Goal: Transaction & Acquisition: Purchase product/service

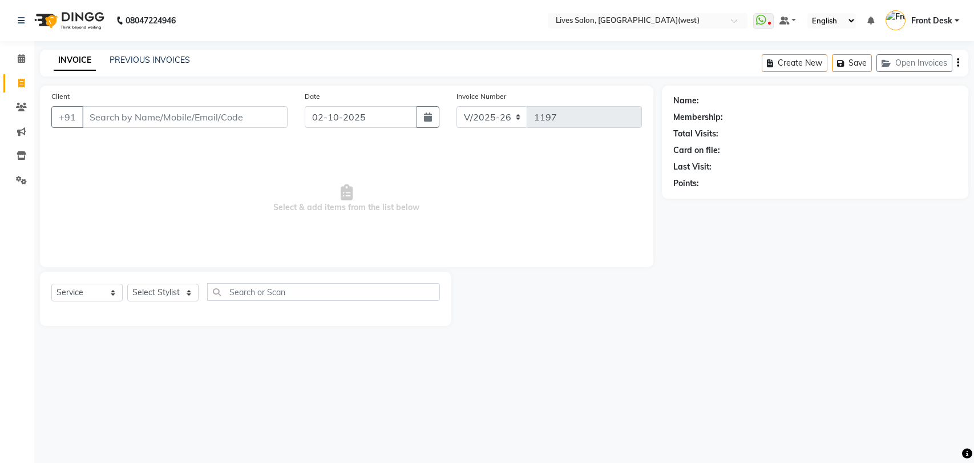
select select "4342"
select select "service"
click at [118, 112] on input "Client" at bounding box center [184, 117] width 205 height 22
type input "9136232124"
click at [260, 116] on span "Add Client" at bounding box center [258, 116] width 45 height 11
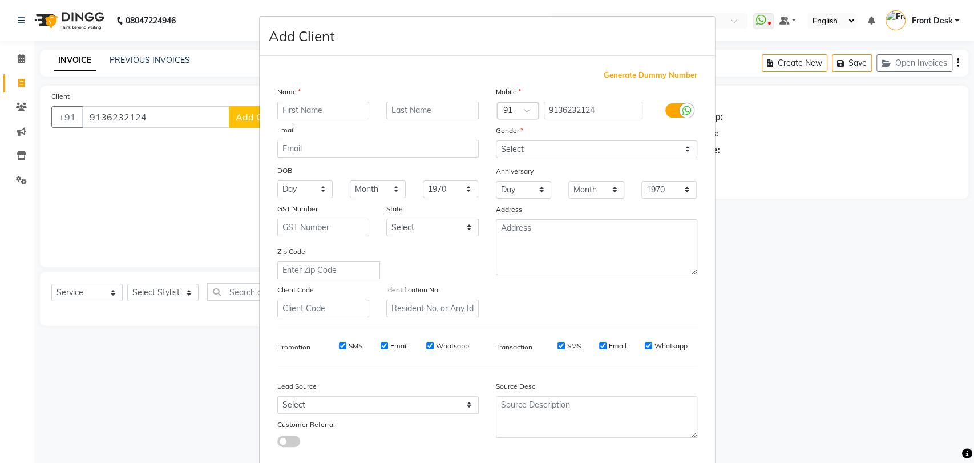
click at [291, 109] on input "text" at bounding box center [323, 111] width 92 height 18
type input "rohit"
click at [516, 147] on select "Select [DEMOGRAPHIC_DATA] [DEMOGRAPHIC_DATA] Other Prefer Not To Say" at bounding box center [596, 149] width 201 height 18
select select "[DEMOGRAPHIC_DATA]"
click at [496, 140] on select "Select [DEMOGRAPHIC_DATA] [DEMOGRAPHIC_DATA] Other Prefer Not To Say" at bounding box center [596, 149] width 201 height 18
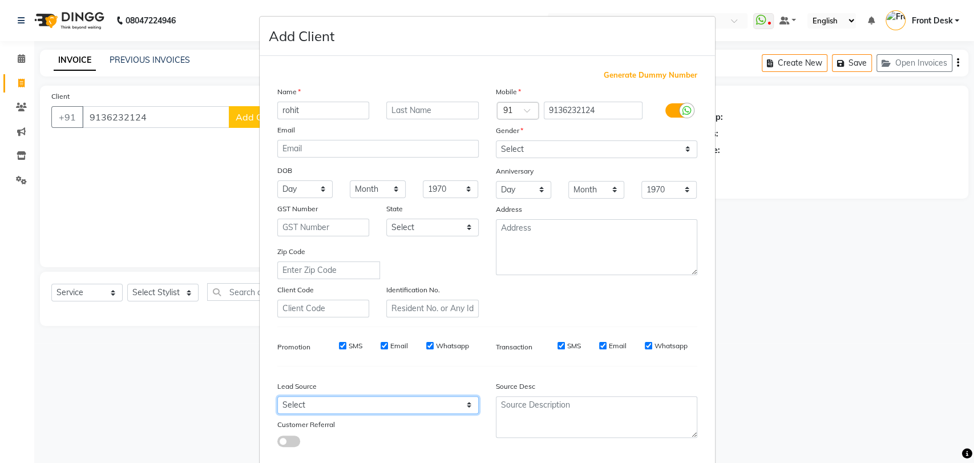
click at [405, 404] on select "Select Walk-in Referral Internet Friend Word of Mouth Advertisement Facebook Ju…" at bounding box center [377, 405] width 201 height 18
select select "29957"
click at [277, 396] on select "Select Walk-in Referral Internet Friend Word of Mouth Advertisement Facebook Ju…" at bounding box center [377, 405] width 201 height 18
click at [274, 448] on div "Generate Dummy Number Name rohit Email DOB Day 01 02 03 04 05 06 07 08 09 10 11…" at bounding box center [487, 263] width 437 height 386
click at [278, 443] on span at bounding box center [288, 441] width 23 height 11
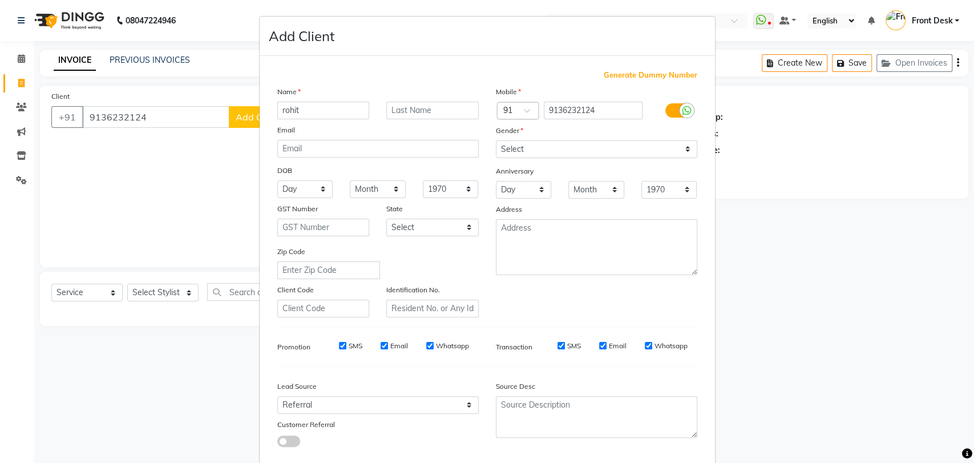
click at [277, 443] on input "checkbox" at bounding box center [277, 443] width 0 height 0
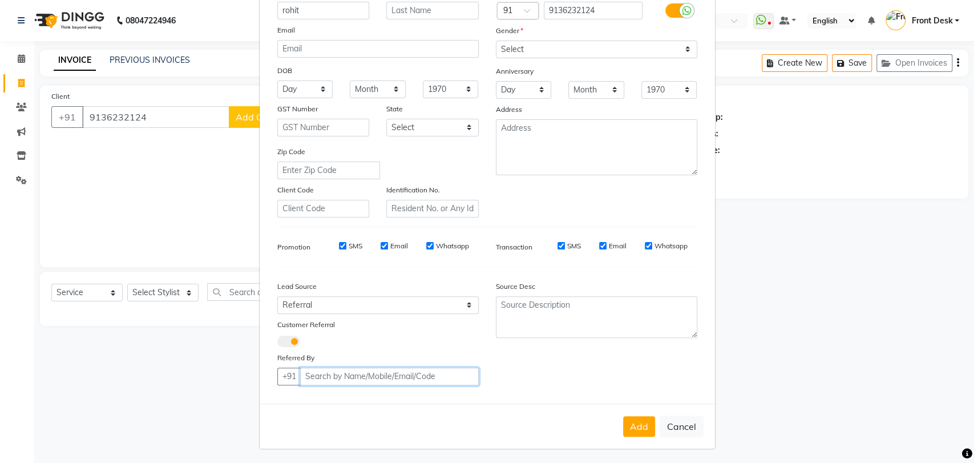
click at [313, 376] on input "Client" at bounding box center [389, 377] width 179 height 18
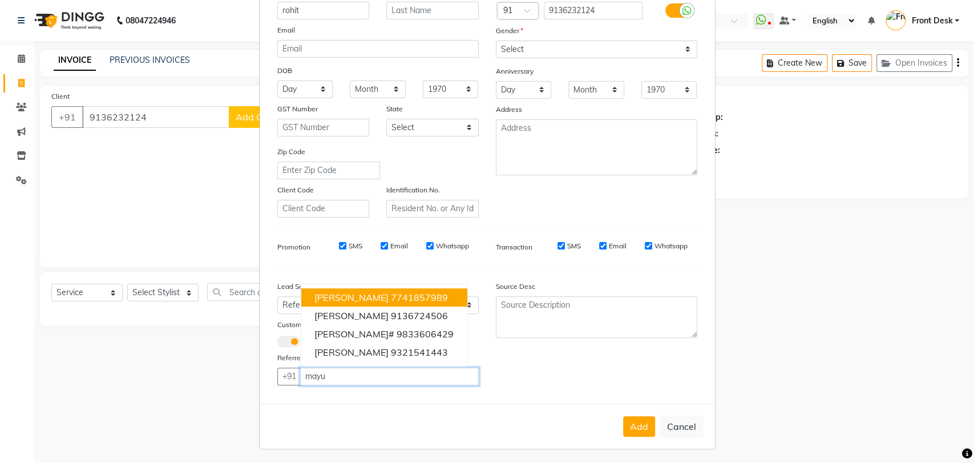
click at [390, 300] on ngb-highlight "7741857989" at bounding box center [418, 297] width 57 height 11
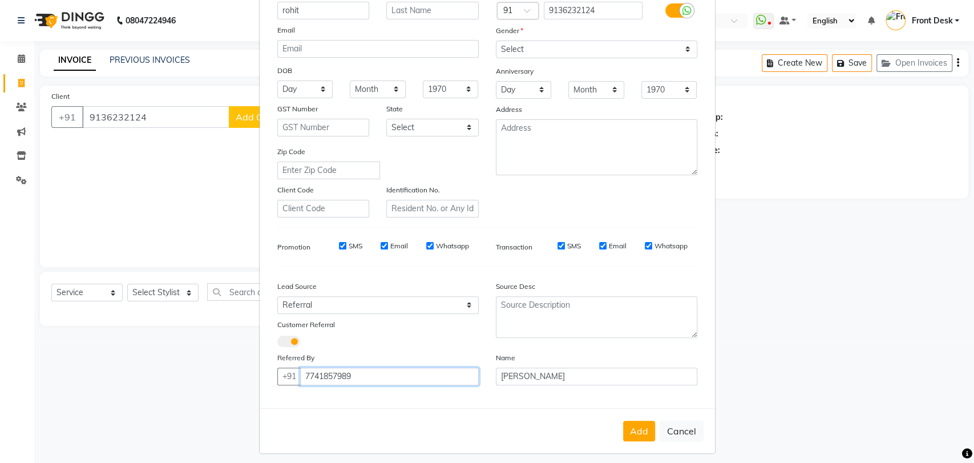
type input "7741857989"
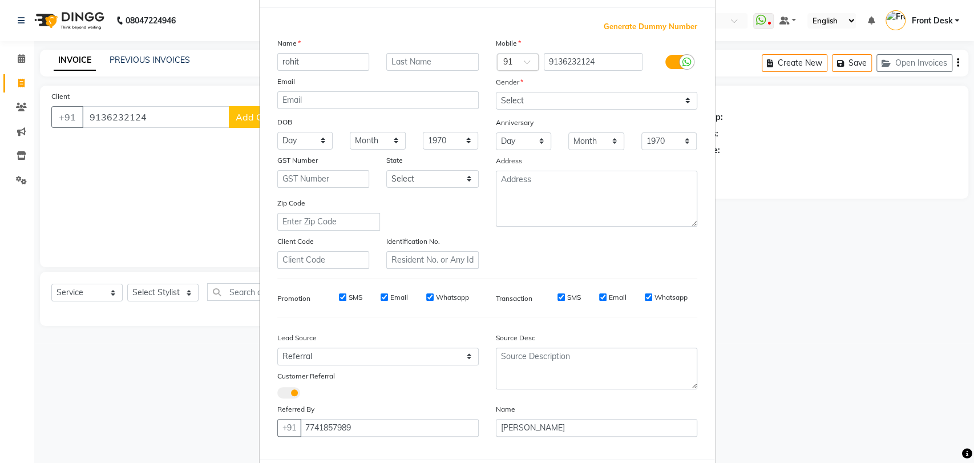
scroll to position [105, 0]
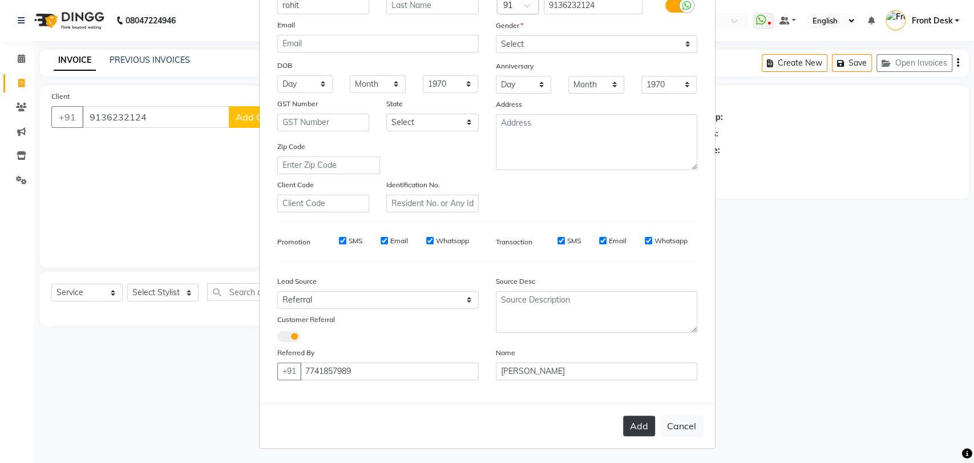
click at [638, 430] on button "Add" at bounding box center [639, 426] width 32 height 21
select select
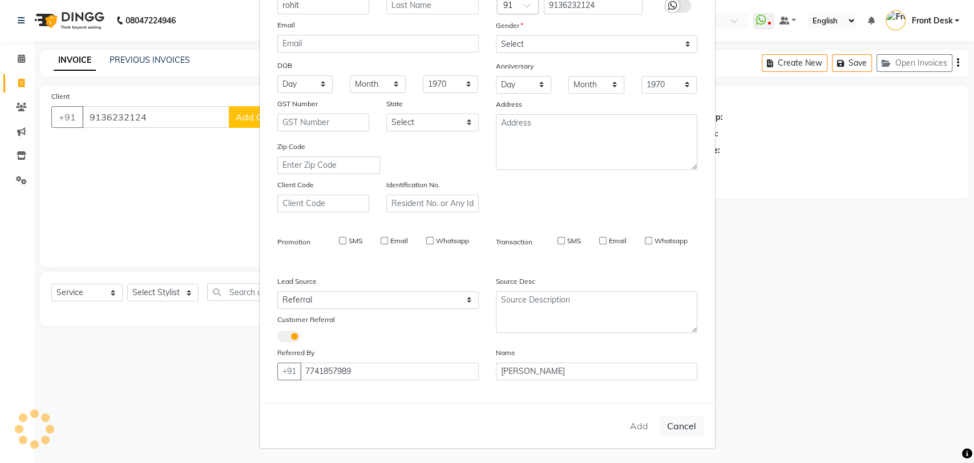
select select
checkbox input "false"
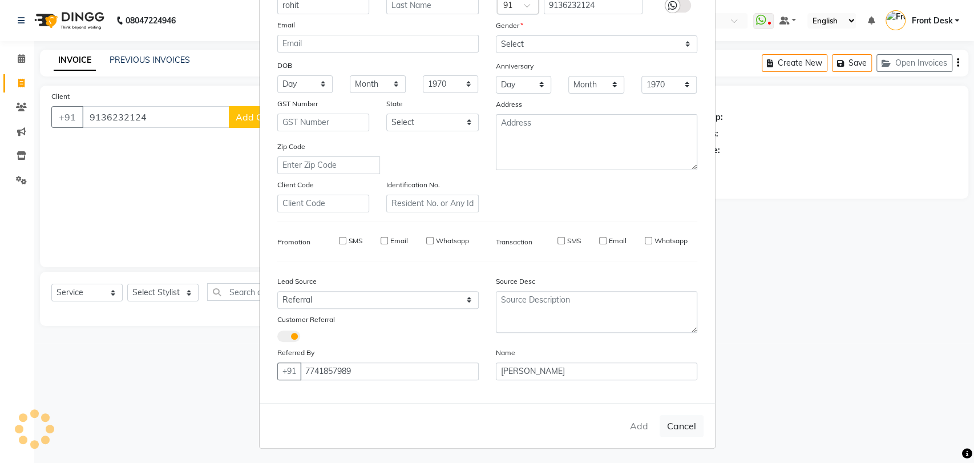
checkbox input "false"
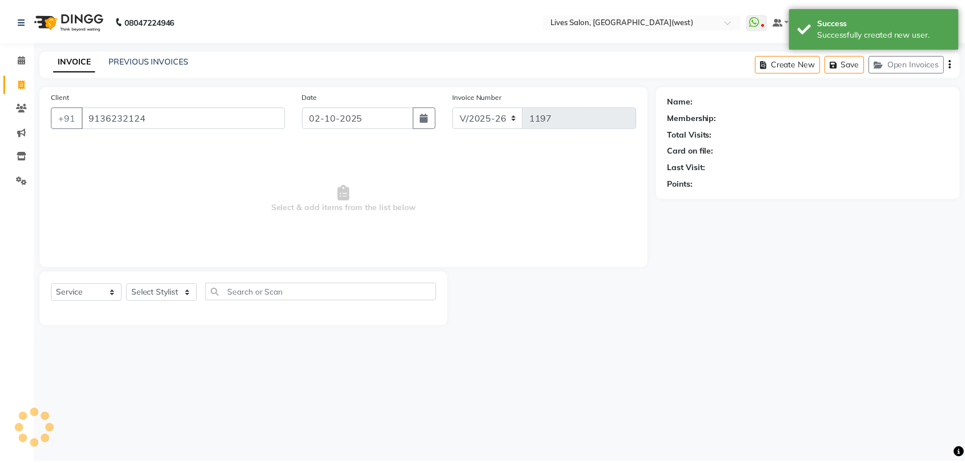
scroll to position [100, 0]
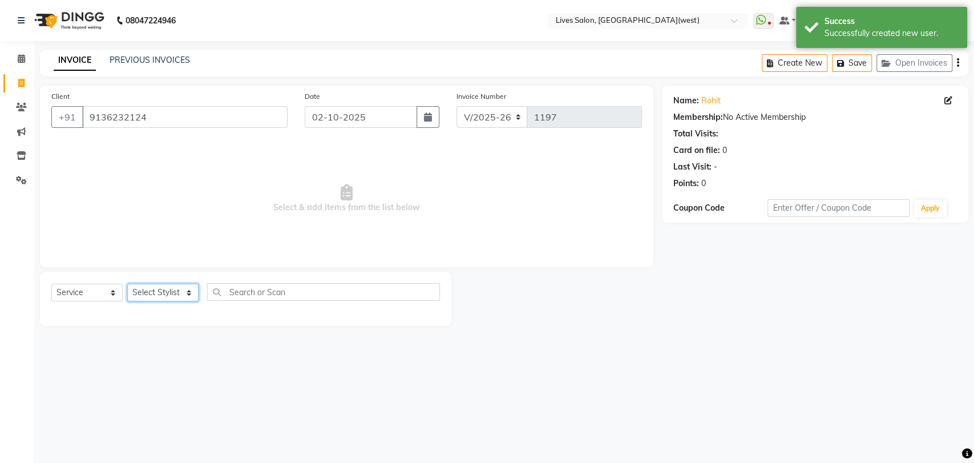
click at [170, 292] on select "Select Stylist [PERSON_NAME] Front Desk [PERSON_NAME] [PERSON_NAME] sameer [PER…" at bounding box center [162, 293] width 71 height 18
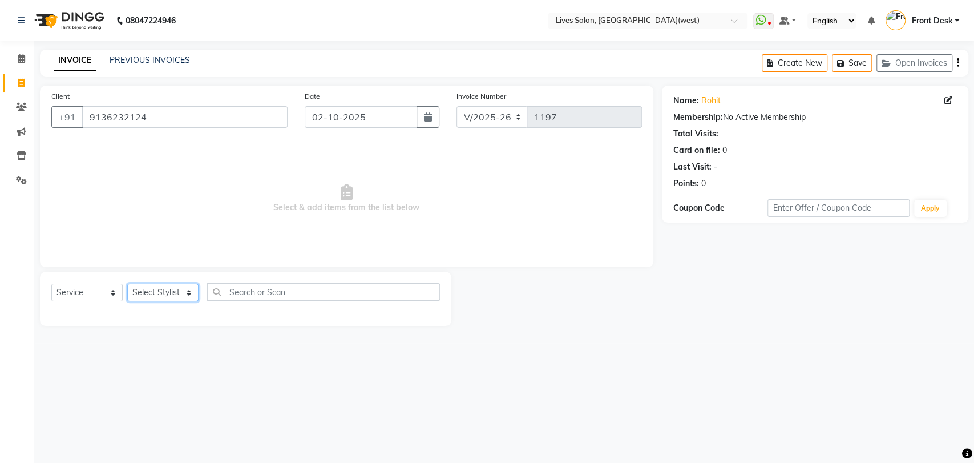
select select "92753"
click at [127, 284] on select "Select Stylist [PERSON_NAME] Front Desk [PERSON_NAME] [PERSON_NAME] sameer [PER…" at bounding box center [162, 293] width 71 height 18
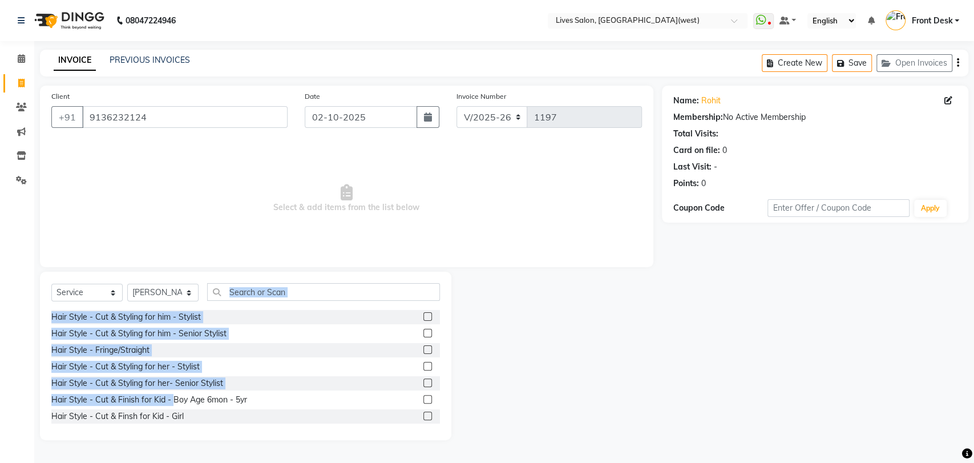
drag, startPoint x: 170, startPoint y: 299, endPoint x: 256, endPoint y: 293, distance: 87.0
click at [256, 293] on div "Select Service Product Membership Package Voucher Prepaid Gift Card Select Styl…" at bounding box center [246, 356] width 412 height 168
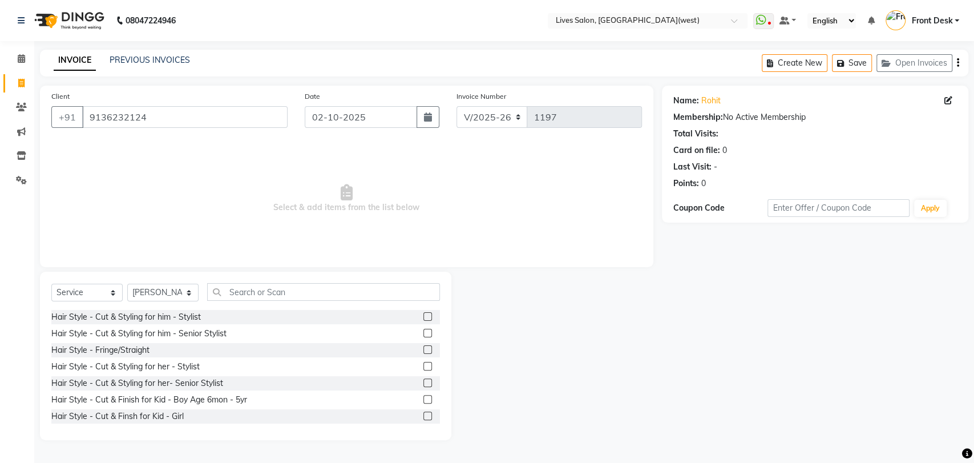
click at [318, 237] on span "Select & add items from the list below" at bounding box center [346, 199] width 591 height 114
click at [261, 285] on input "text" at bounding box center [323, 292] width 233 height 18
type input "cut"
click at [424, 332] on label at bounding box center [428, 333] width 9 height 9
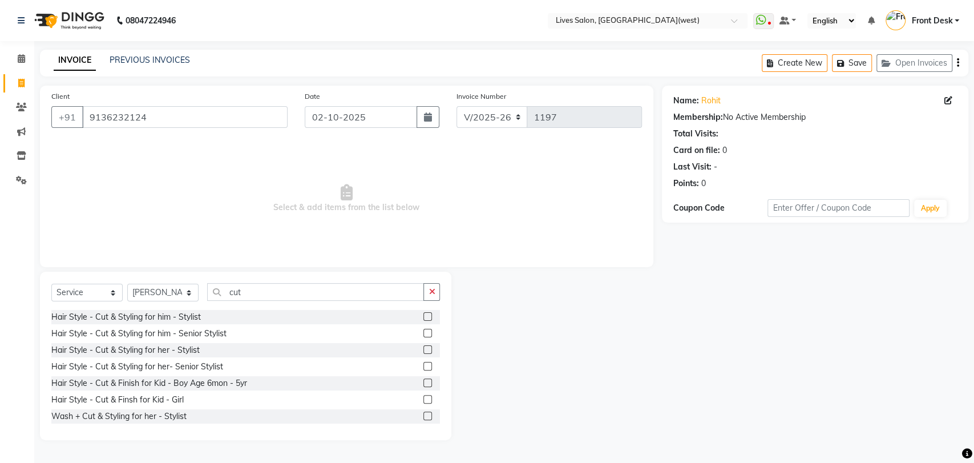
click at [424, 332] on input "checkbox" at bounding box center [427, 333] width 7 height 7
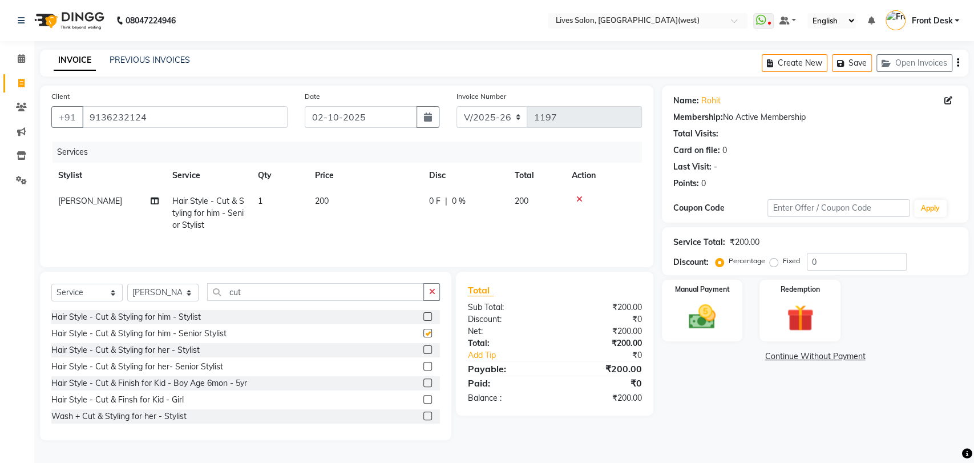
checkbox input "false"
click at [280, 292] on input "cut" at bounding box center [315, 292] width 217 height 18
type input "c"
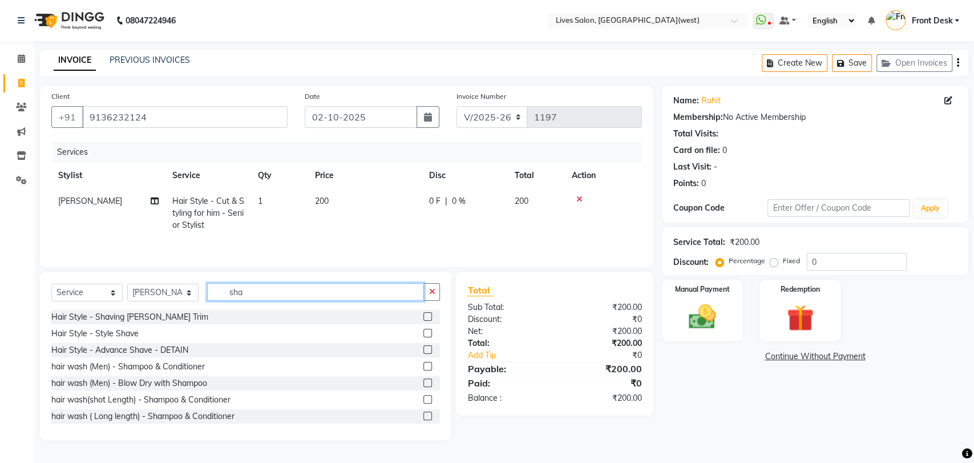
type input "sha"
click at [424, 333] on label at bounding box center [428, 333] width 9 height 9
click at [424, 333] on input "checkbox" at bounding box center [427, 333] width 7 height 7
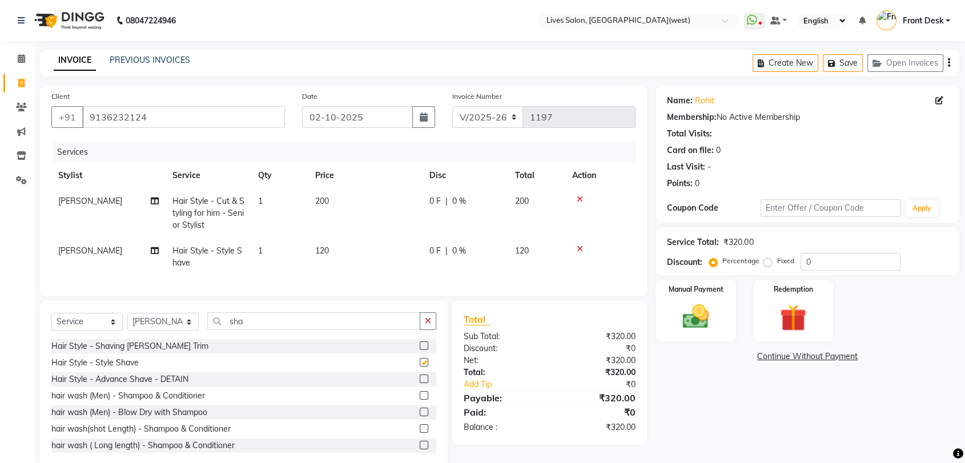
checkbox input "false"
click at [311, 330] on input "sha" at bounding box center [313, 321] width 213 height 18
type input "s"
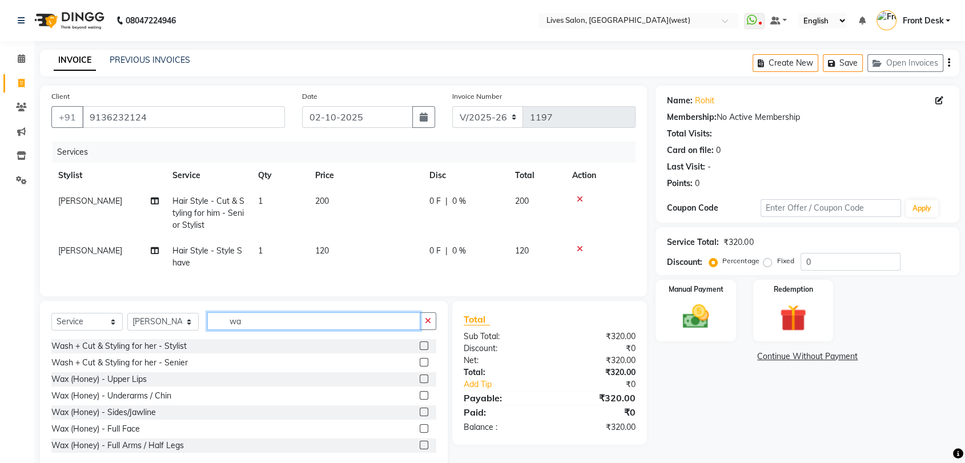
type input "w"
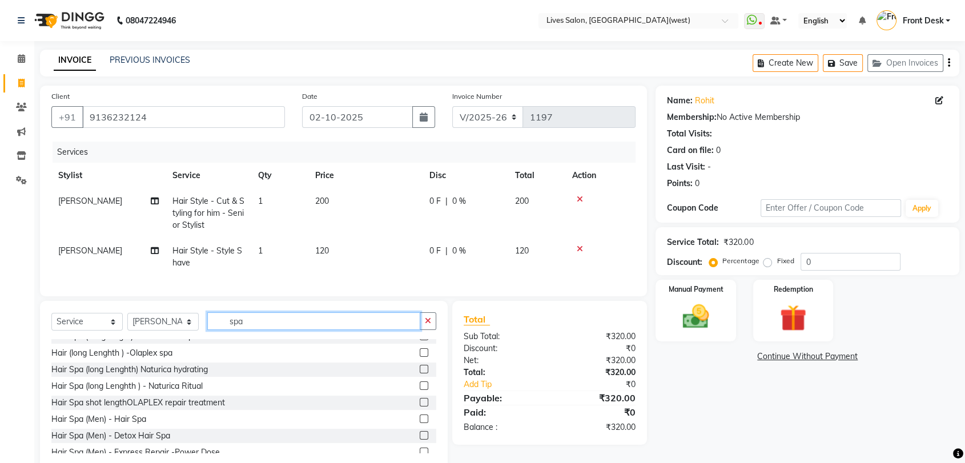
scroll to position [111, 0]
type input "spa"
click at [420, 421] on label at bounding box center [424, 417] width 9 height 9
click at [420, 421] on input "checkbox" at bounding box center [423, 417] width 7 height 7
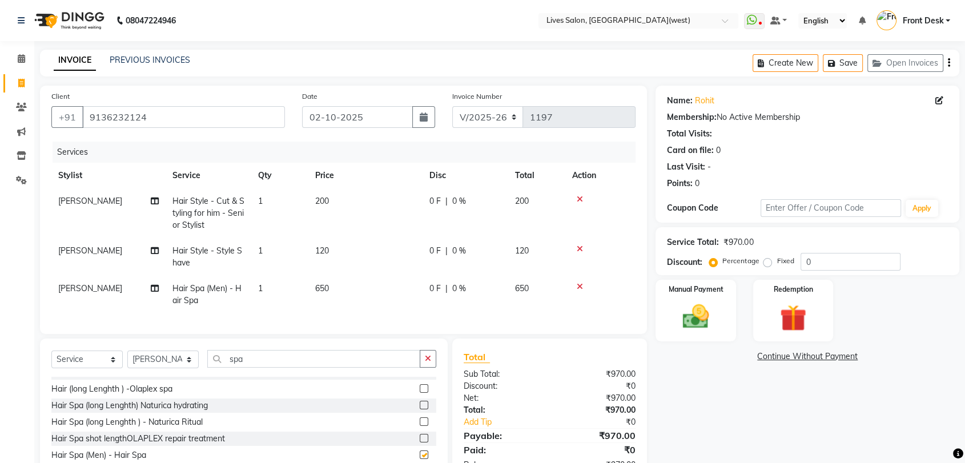
checkbox input "false"
click at [817, 259] on input "0" at bounding box center [850, 262] width 100 height 18
type input "25"
click at [469, 250] on span "25 %" at bounding box center [466, 251] width 18 height 12
select select "92753"
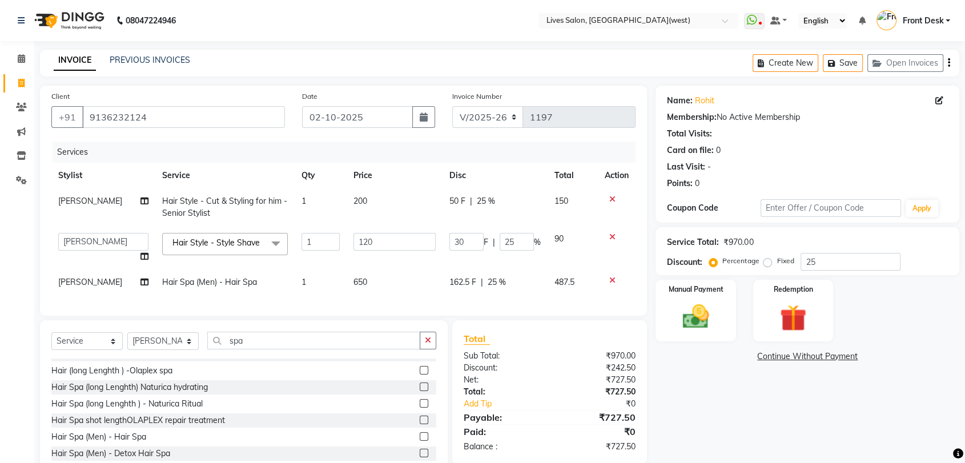
click at [466, 283] on span "162.5 F" at bounding box center [462, 282] width 27 height 12
select select "92753"
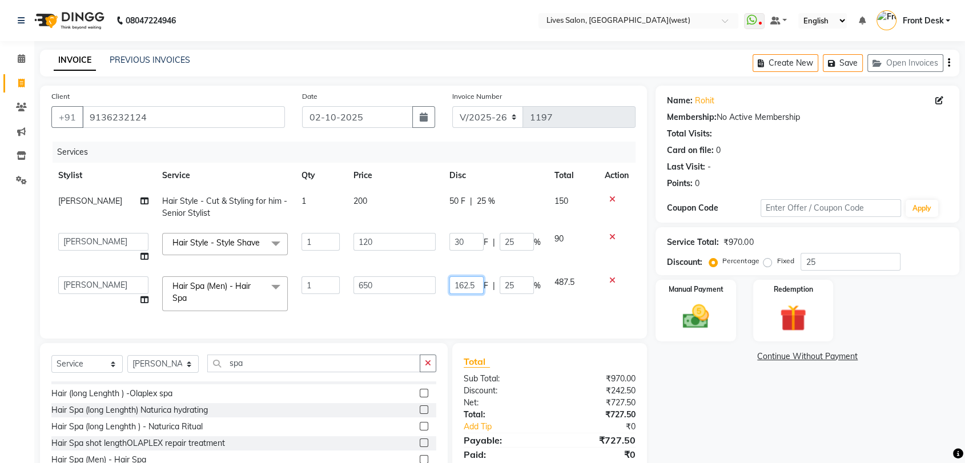
click at [477, 284] on input "162.5" at bounding box center [466, 285] width 34 height 18
type input "1"
type input "350"
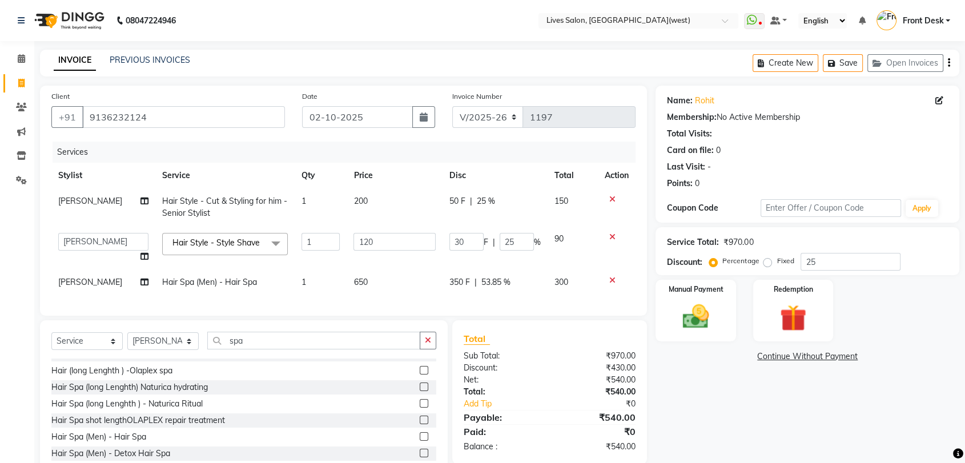
click at [558, 304] on div "Services Stylist Service Qty Price Disc Total Action sameer salman Hair Style -…" at bounding box center [343, 223] width 584 height 163
click at [453, 281] on span "350 F" at bounding box center [459, 282] width 21 height 12
select select "92753"
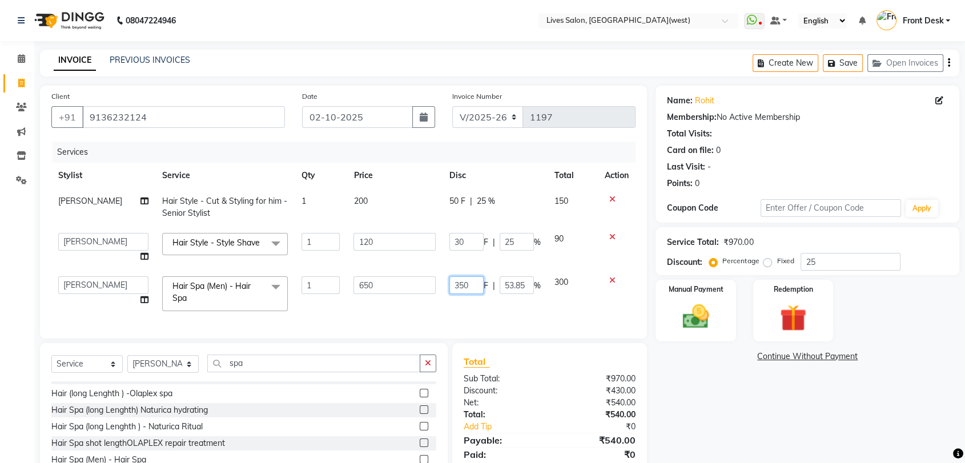
click at [470, 284] on input "350" at bounding box center [466, 285] width 34 height 18
type input "3"
type input "450"
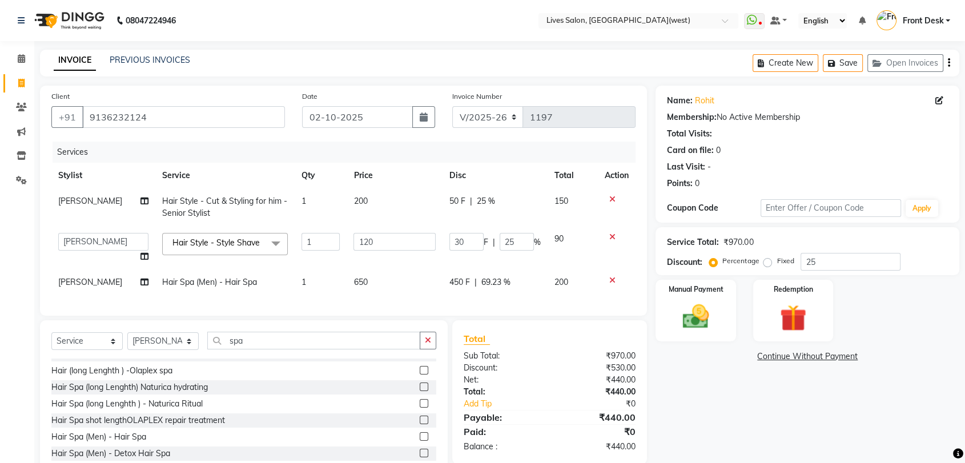
click at [482, 303] on div "Services Stylist Service Qty Price Disc Total Action sameer salman Hair Style -…" at bounding box center [343, 223] width 584 height 163
click at [461, 285] on span "450 F" at bounding box center [459, 282] width 21 height 12
select select "92753"
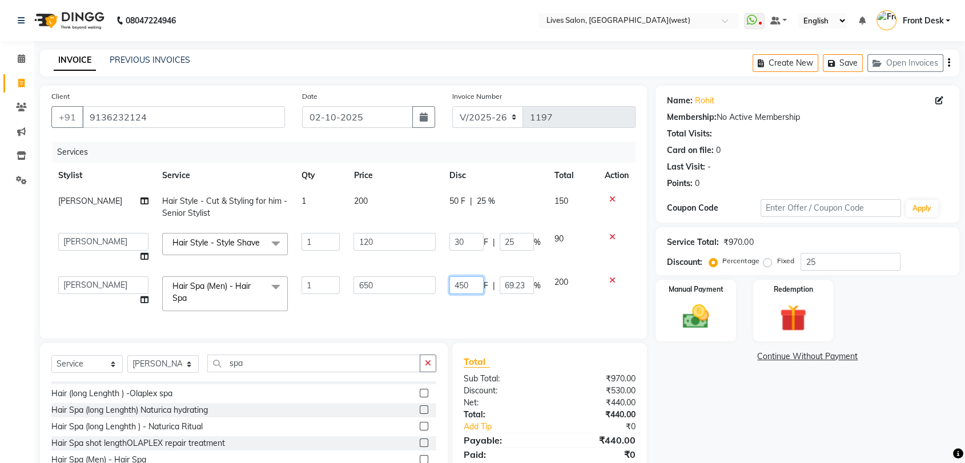
click at [456, 286] on input "450" at bounding box center [466, 285] width 34 height 18
type input "250"
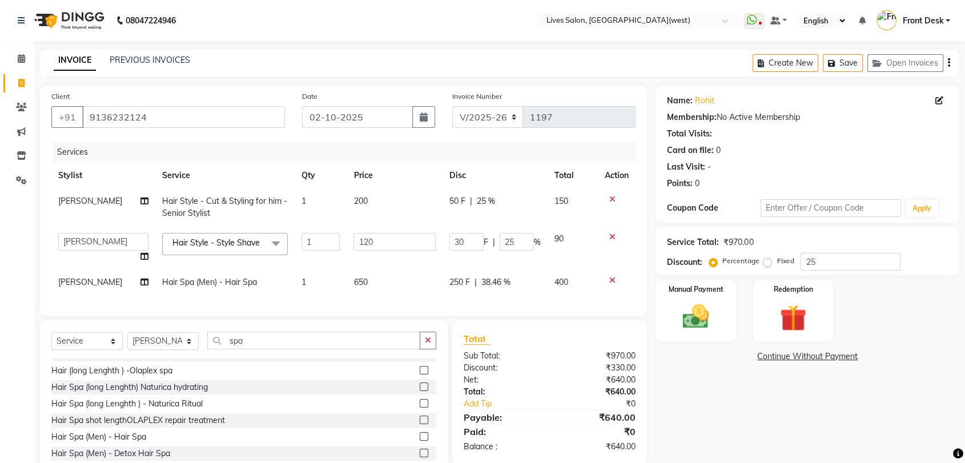
click at [475, 296] on div "Services Stylist Service Qty Price Disc Total Action sameer salman Hair Style -…" at bounding box center [343, 223] width 584 height 163
click at [455, 276] on span "250 F" at bounding box center [459, 282] width 21 height 12
select select "92753"
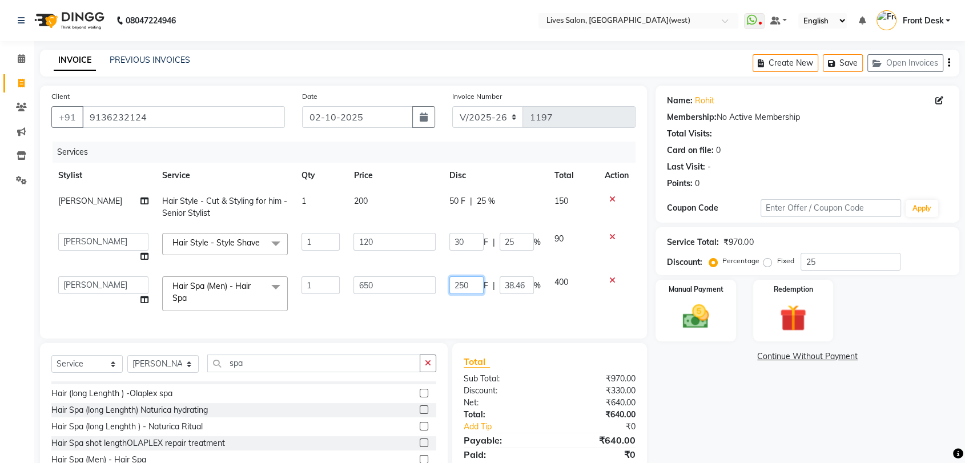
click at [462, 289] on input "250" at bounding box center [466, 285] width 34 height 18
type input "200"
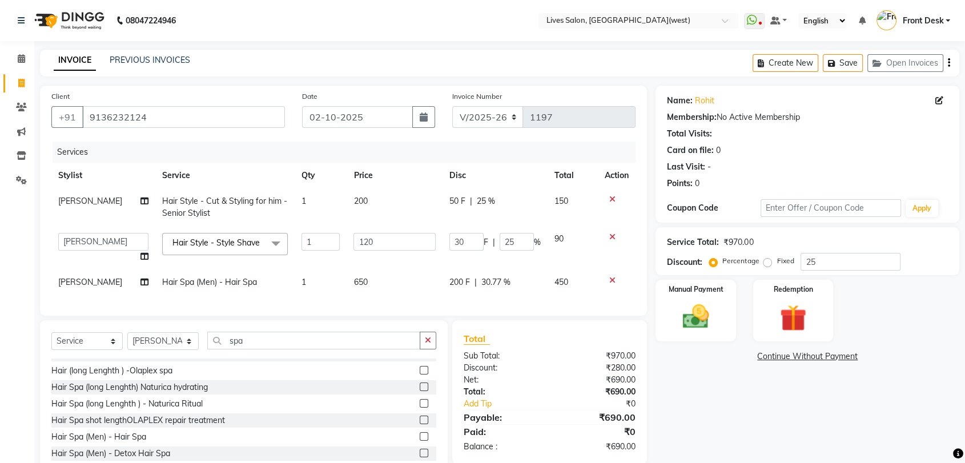
click at [470, 296] on div "Services Stylist Service Qty Price Disc Total Action sameer salman Hair Style -…" at bounding box center [343, 223] width 584 height 163
click at [466, 284] on span "200 F" at bounding box center [459, 282] width 21 height 12
select select "92753"
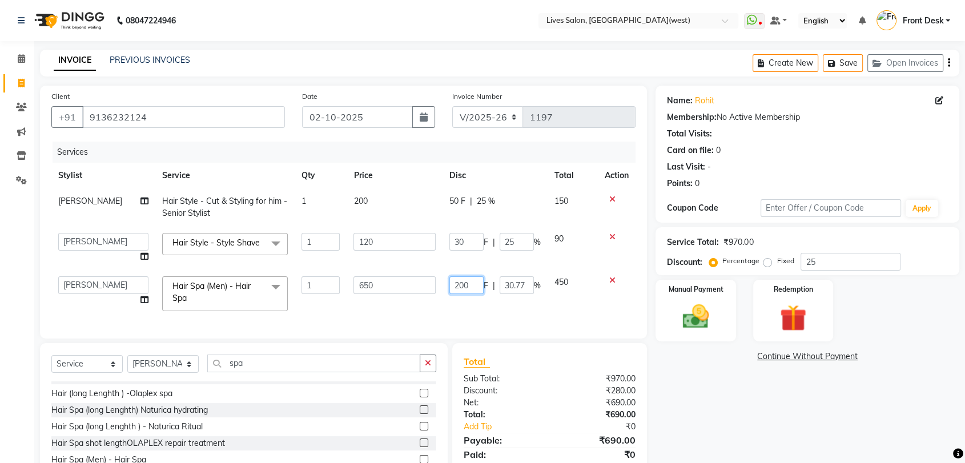
click at [466, 284] on input "200" at bounding box center [466, 285] width 34 height 18
type input "215"
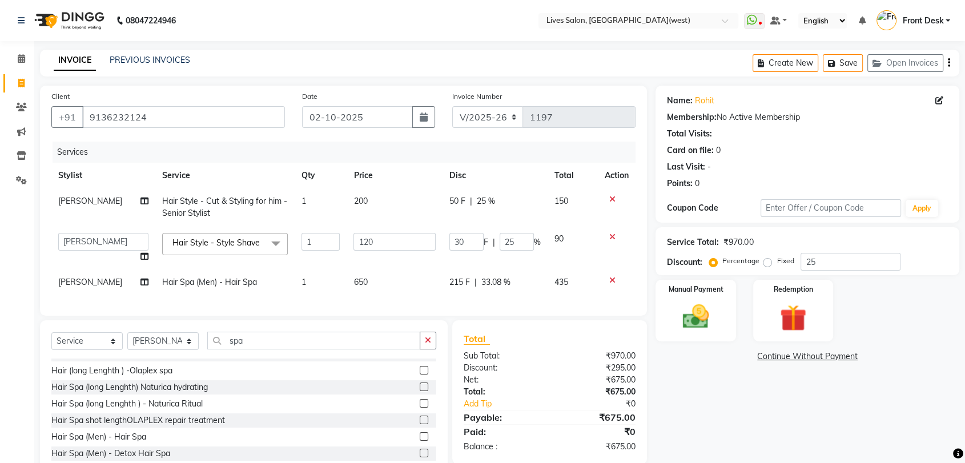
click at [474, 304] on div "Services Stylist Service Qty Price Disc Total Action sameer salman Hair Style -…" at bounding box center [343, 223] width 584 height 163
click at [459, 282] on span "215 F" at bounding box center [459, 282] width 21 height 12
select select "92753"
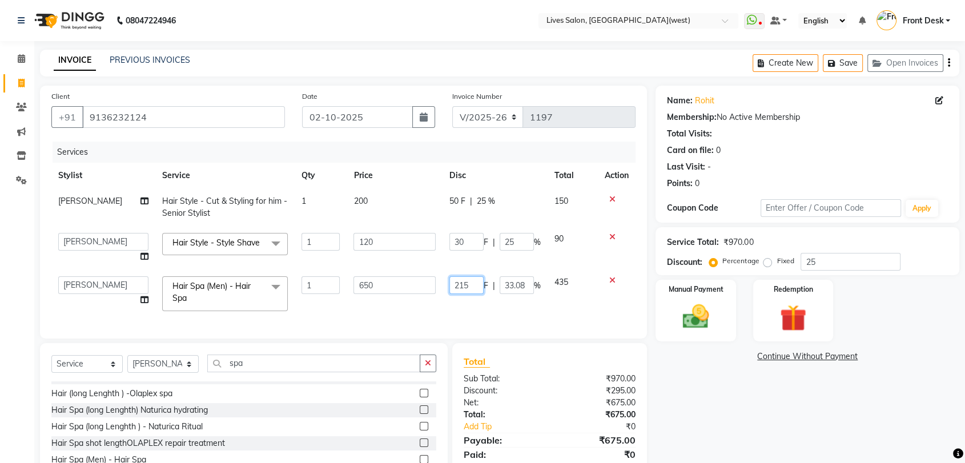
click at [466, 285] on input "215" at bounding box center [466, 285] width 34 height 18
type input "2"
type input "300"
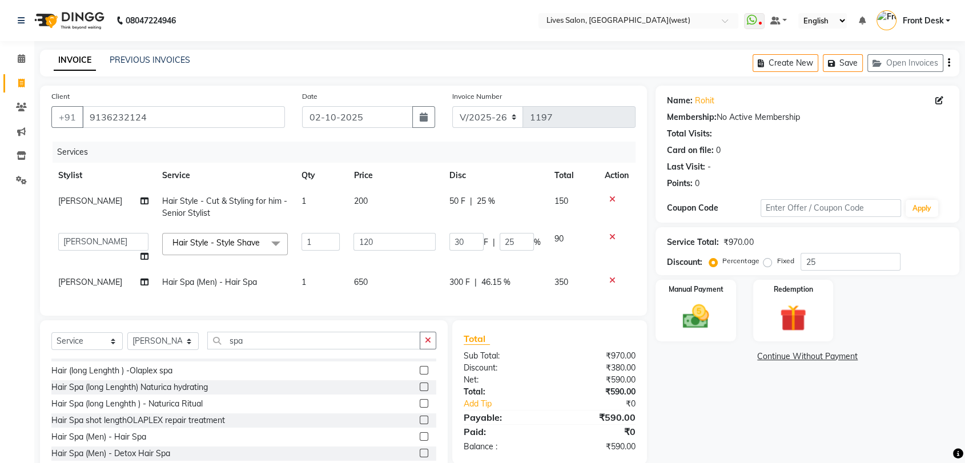
click at [486, 304] on div "Services Stylist Service Qty Price Disc Total Action sameer salman Hair Style -…" at bounding box center [343, 223] width 584 height 163
click at [466, 285] on span "300 F" at bounding box center [459, 282] width 21 height 12
select select "92753"
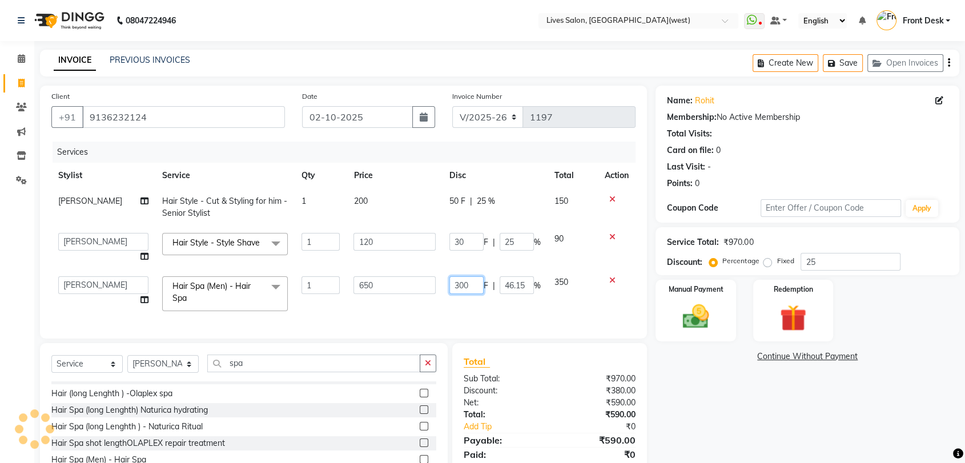
click at [467, 284] on input "300" at bounding box center [466, 285] width 34 height 18
type input "3"
type input "185"
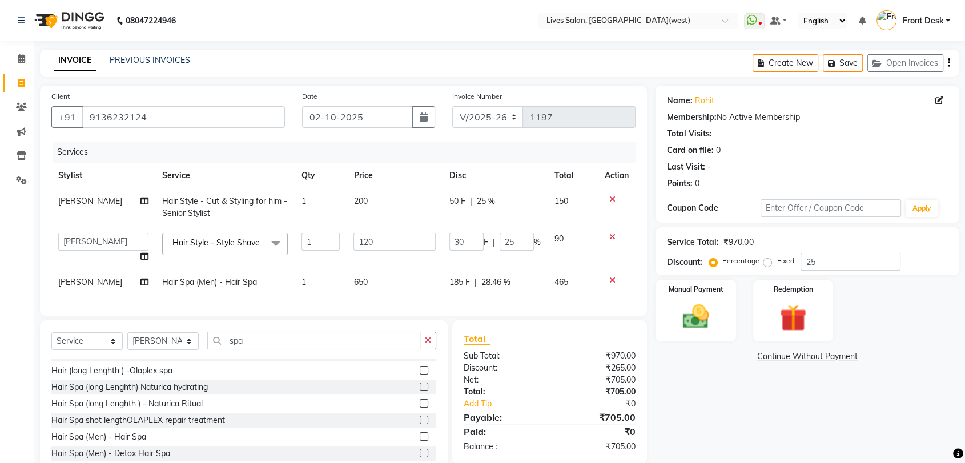
click at [470, 304] on div "Services Stylist Service Qty Price Disc Total Action sameer salman Hair Style -…" at bounding box center [343, 223] width 584 height 163
click at [699, 327] on img at bounding box center [695, 317] width 45 height 32
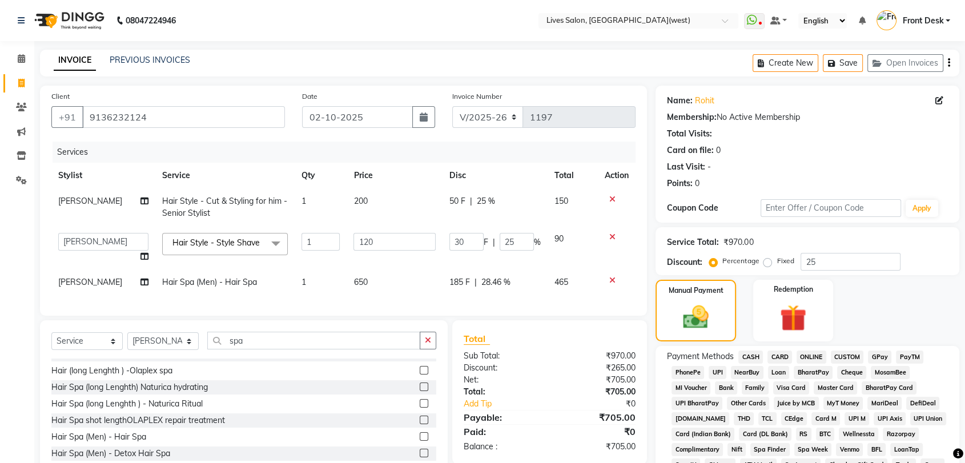
click at [876, 353] on span "GPay" at bounding box center [879, 356] width 23 height 13
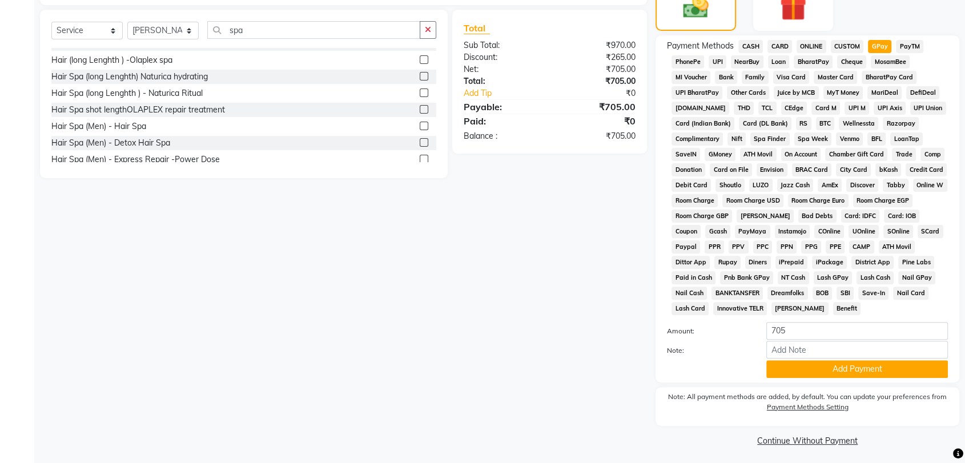
scroll to position [313, 0]
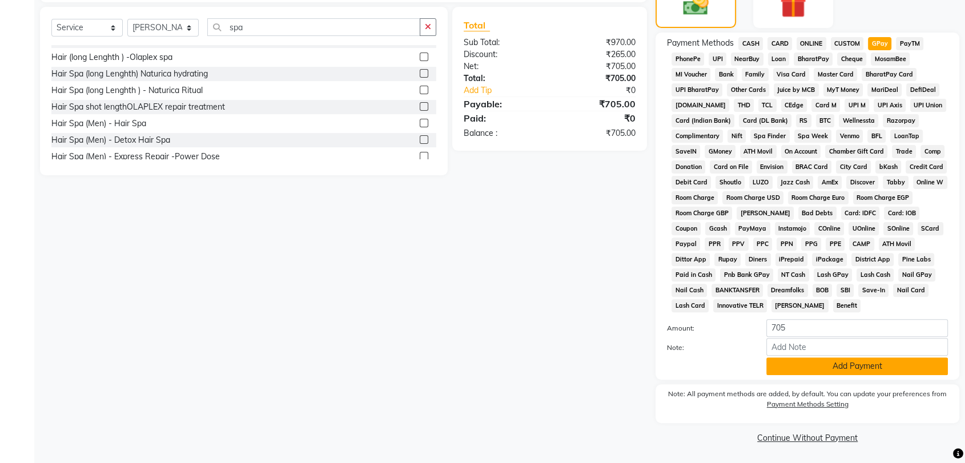
click at [902, 373] on button "Add Payment" at bounding box center [857, 366] width 182 height 18
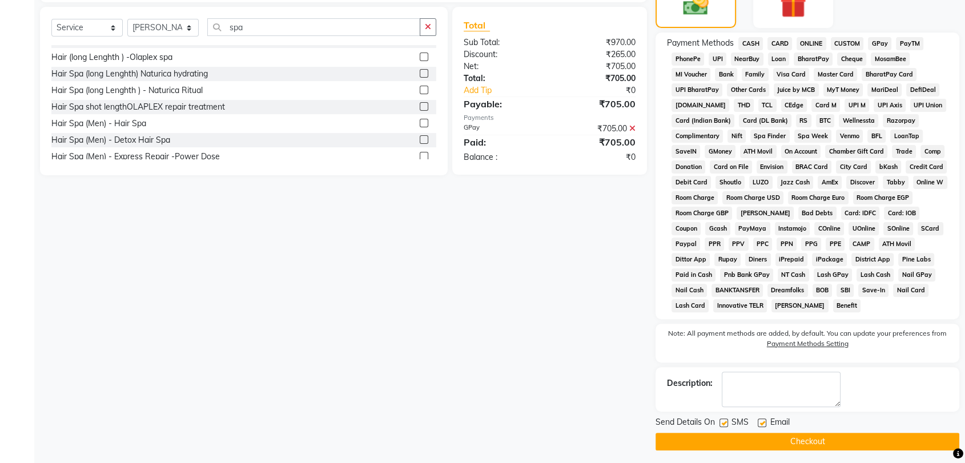
click at [865, 445] on button "Checkout" at bounding box center [807, 442] width 304 height 18
